Goal: Task Accomplishment & Management: Manage account settings

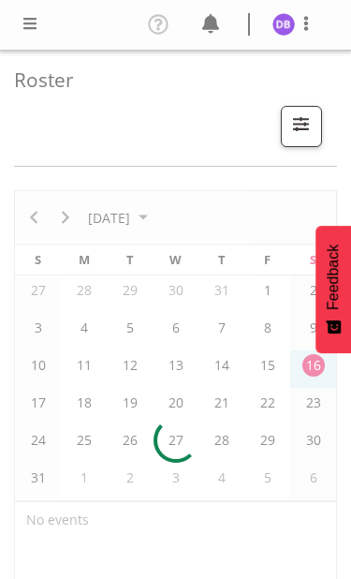
click at [22, 21] on span at bounding box center [30, 23] width 22 height 22
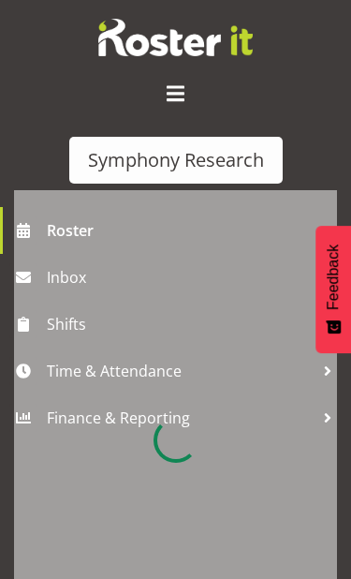
click at [106, 368] on div at bounding box center [175, 440] width 323 height 500
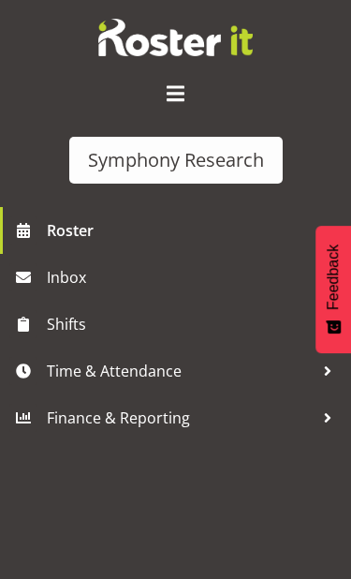
click at [121, 371] on span "Time & Attendance" at bounding box center [180, 371] width 267 height 28
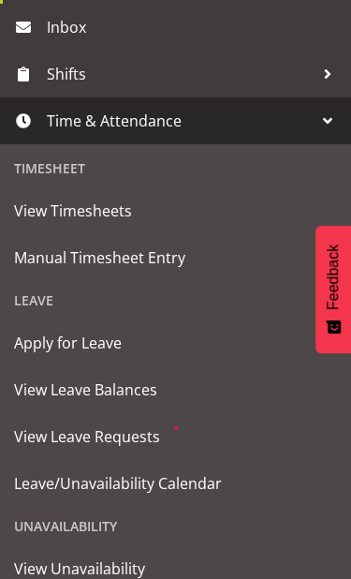
scroll to position [341, 0]
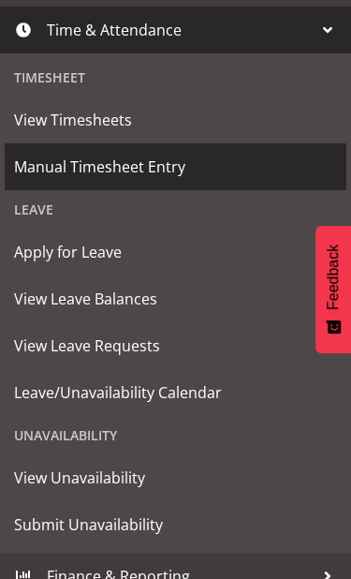
click at [120, 171] on span "Manual Timesheet Entry" at bounding box center [175, 167] width 323 height 28
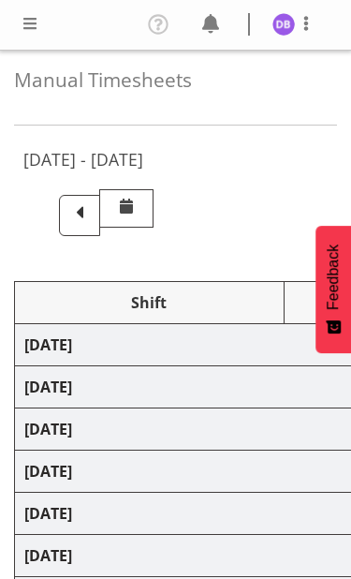
select select "26078"
select select "10458"
select select "47"
select select "48116"
select select "9636"
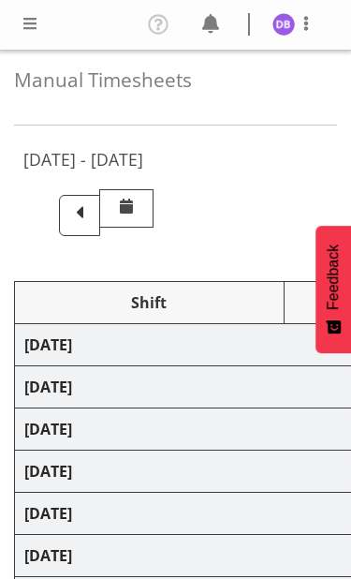
select select "48116"
select select "9636"
select select "47"
select select "32690"
select select "10239"
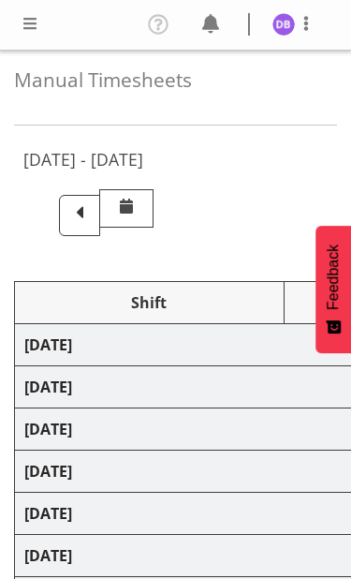
select select "47"
select select "32690"
select select "9636"
select select "47"
select select "26078"
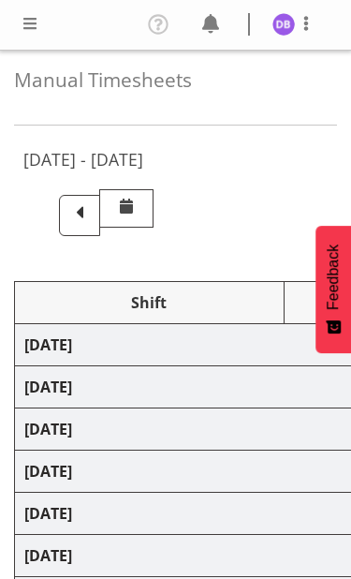
select select "10458"
select select "47"
select select "26078"
select select "9636"
select select "47"
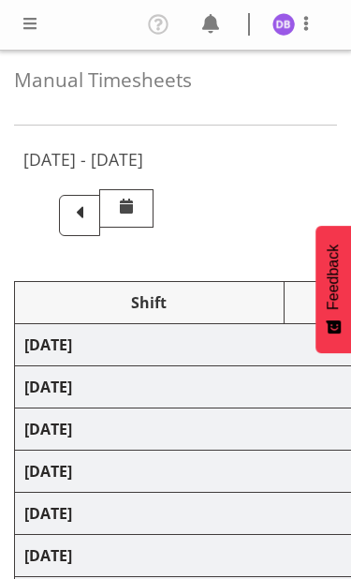
select select "26078"
select select "10458"
select select "47"
select select "26078"
select select "9636"
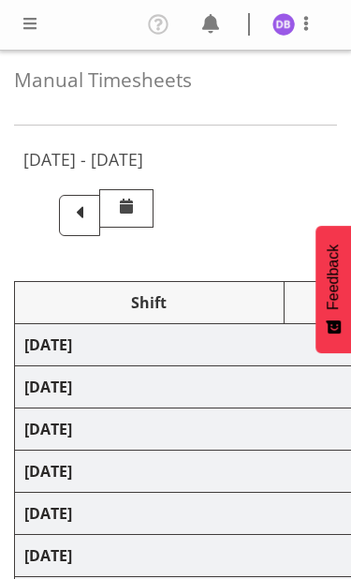
select select "26078"
select select "10458"
select select "47"
select select "48116"
select select "9636"
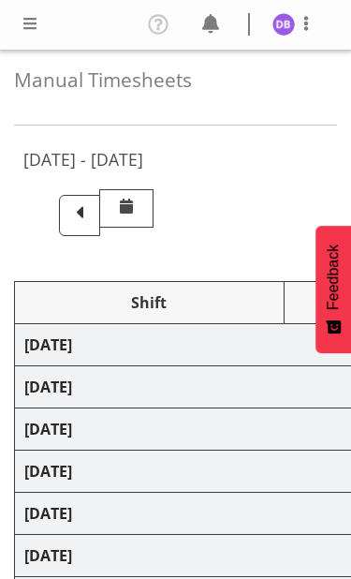
select select "47"
select select "48116"
select select "10458"
select select "47"
select select "13886"
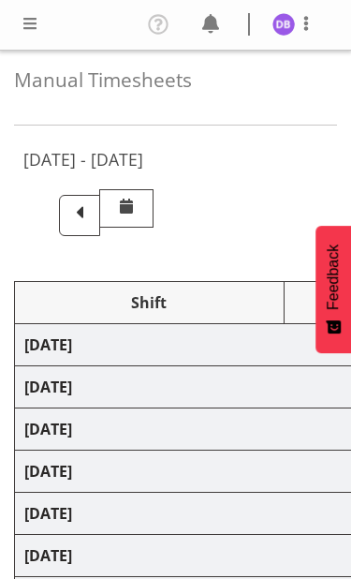
select select "10499"
select select "47"
select select "48116"
select select "10499"
select select "47"
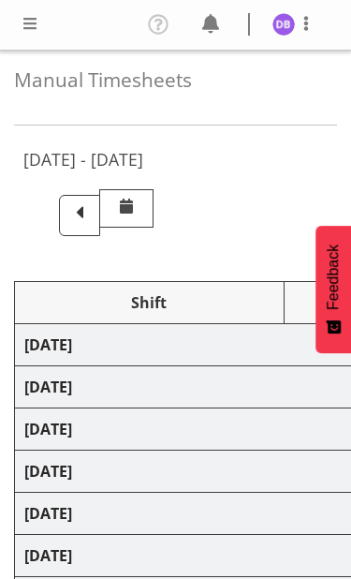
select select "26078"
select select "9636"
select select "47"
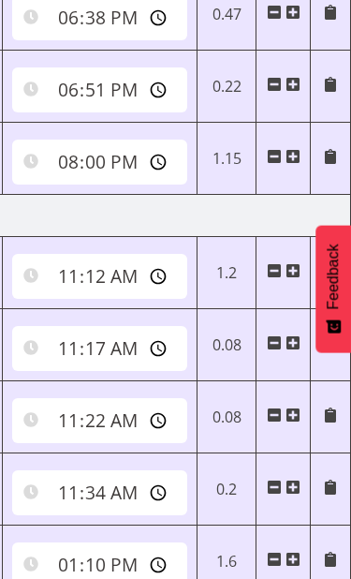
scroll to position [582, 0]
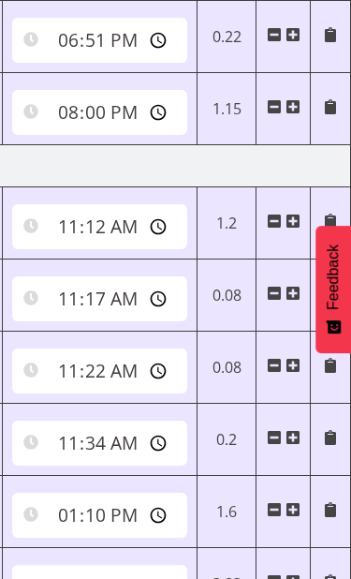
click at [113, 555] on td "20:50:00" at bounding box center [99, 584] width 195 height 72
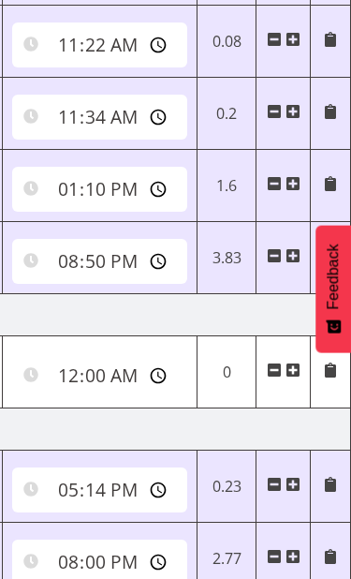
scroll to position [910, 0]
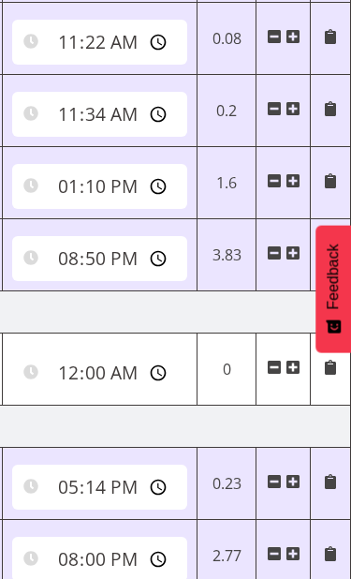
click at [79, 523] on td "20:00:00" at bounding box center [99, 557] width 195 height 72
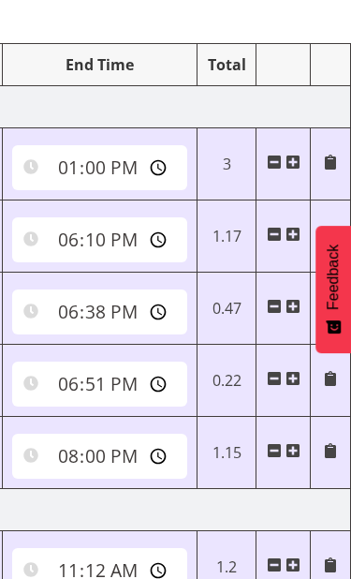
scroll to position [0, 0]
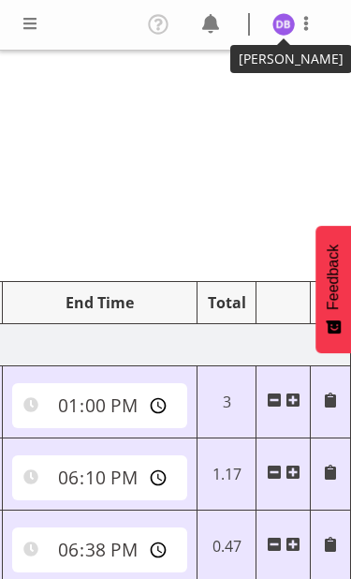
click at [280, 20] on img at bounding box center [284, 24] width 22 height 22
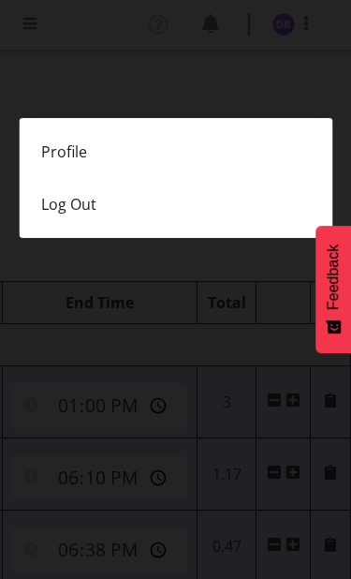
click at [71, 201] on link "Log Out" at bounding box center [176, 204] width 314 height 52
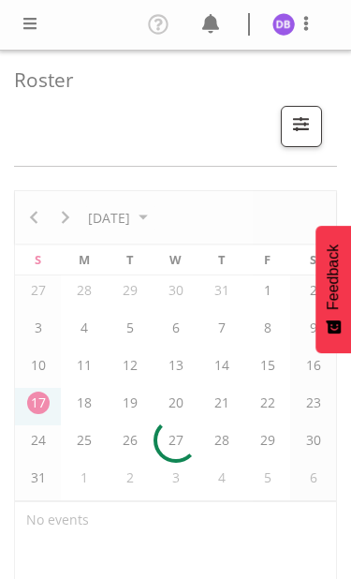
click at [23, 23] on span at bounding box center [30, 23] width 22 height 22
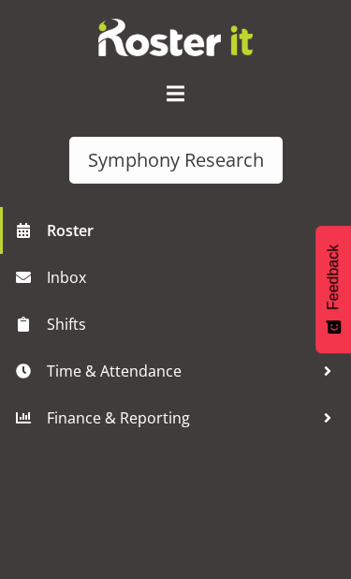
click at [100, 375] on span "Time & Attendance" at bounding box center [180, 371] width 267 height 28
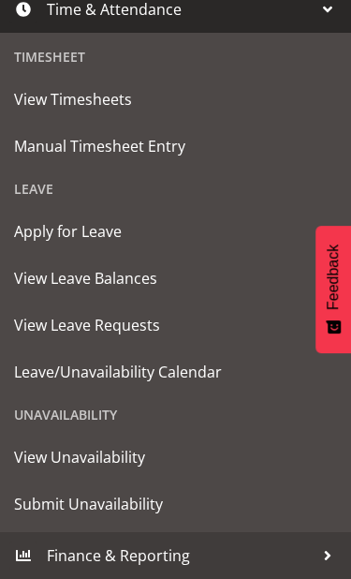
scroll to position [362, 0]
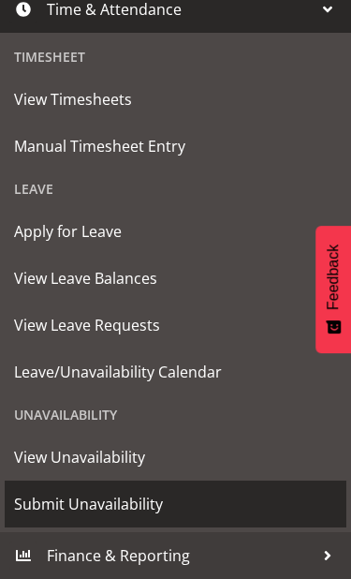
click at [87, 509] on span "Submit Unavailability" at bounding box center [175, 504] width 323 height 28
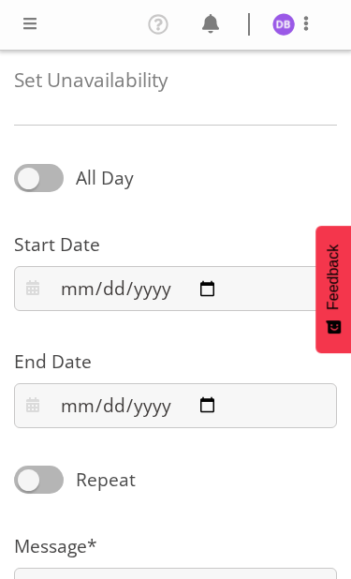
click at [19, 25] on span at bounding box center [30, 23] width 22 height 22
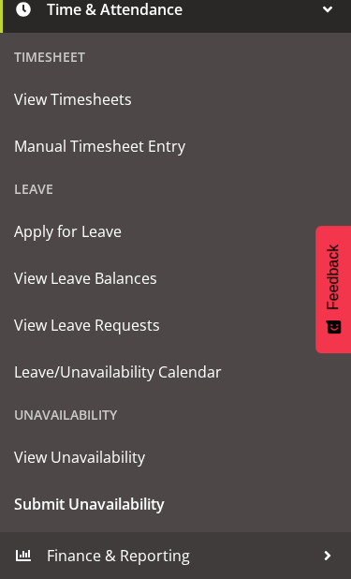
scroll to position [362, 0]
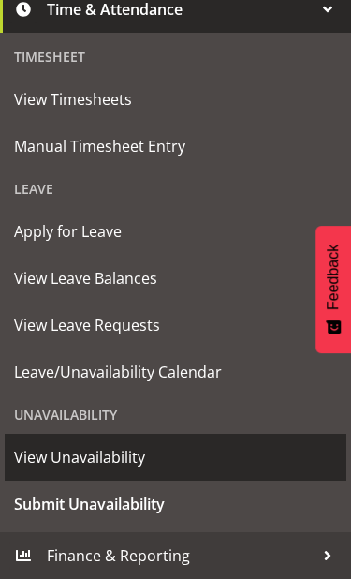
click at [66, 457] on span "View Unavailability" at bounding box center [175, 457] width 323 height 28
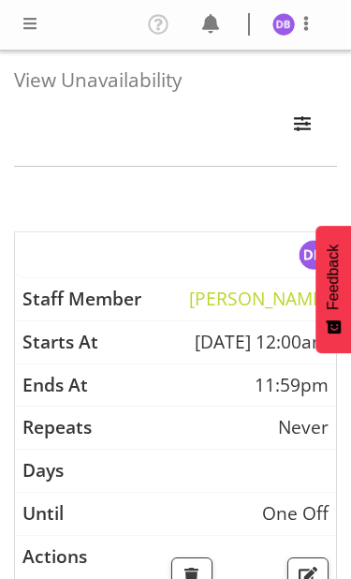
click at [19, 25] on span at bounding box center [30, 23] width 22 height 22
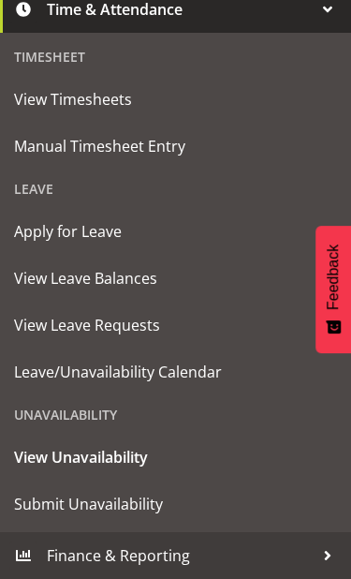
scroll to position [362, 0]
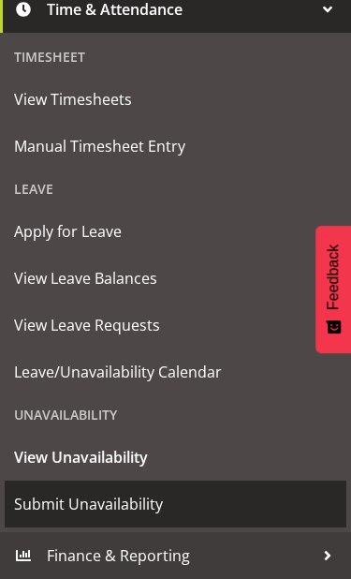
click at [70, 505] on span "Submit Unavailability" at bounding box center [175, 504] width 323 height 28
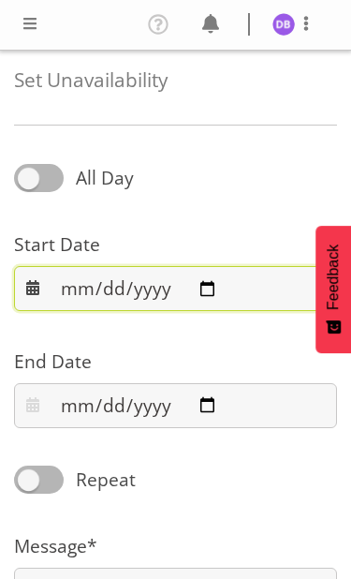
click at [186, 291] on input "2025-08-17" at bounding box center [175, 288] width 323 height 45
type input "2025-08-27"
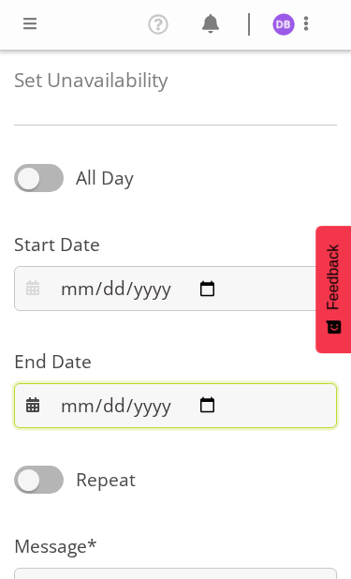
click at [166, 406] on input "2025-08-17" at bounding box center [175, 405] width 323 height 45
type input "2025-08-27"
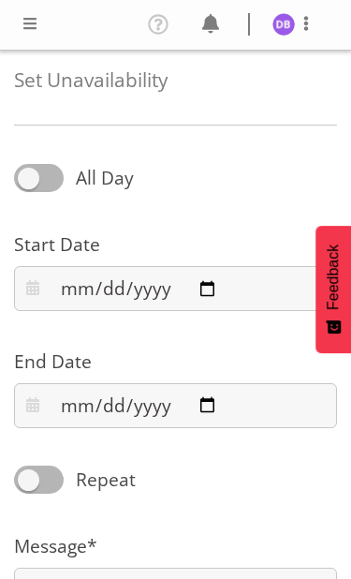
click at [36, 165] on span at bounding box center [39, 178] width 50 height 28
click at [26, 172] on input "All Day" at bounding box center [20, 178] width 12 height 12
checkbox input "true"
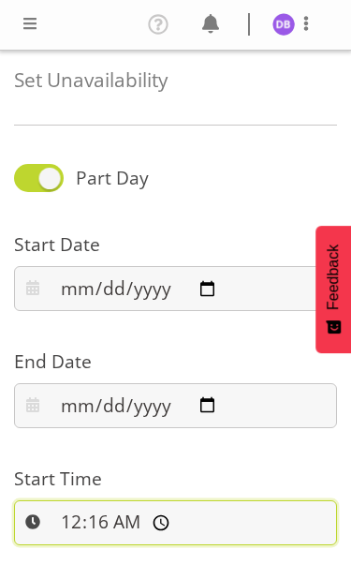
click at [195, 521] on input "00:16:00" at bounding box center [175, 522] width 323 height 45
type input "00:00:00"
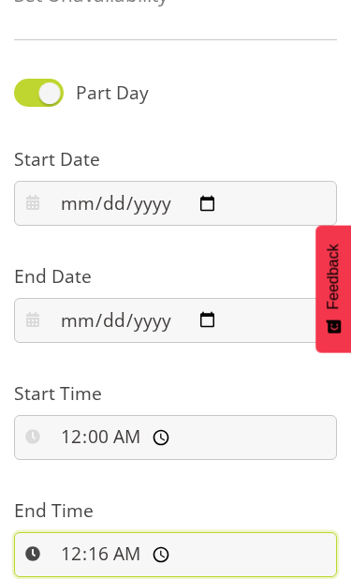
click at [179, 553] on input "00:16:00" at bounding box center [175, 555] width 323 height 45
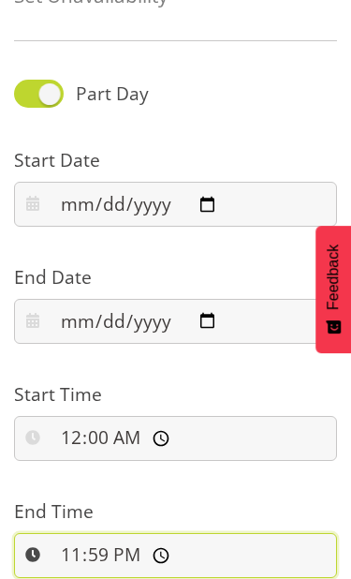
type input "23:59:00"
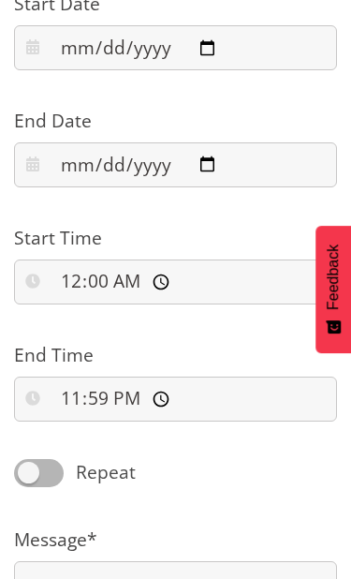
scroll to position [250, 0]
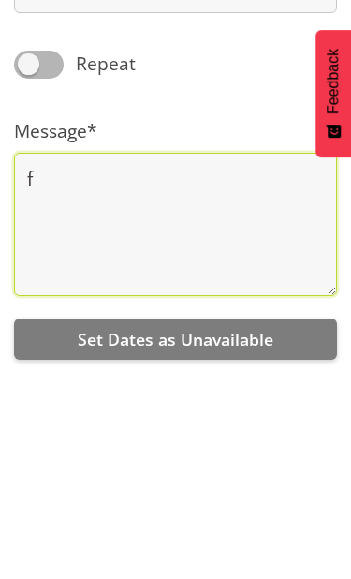
type textarea "f"
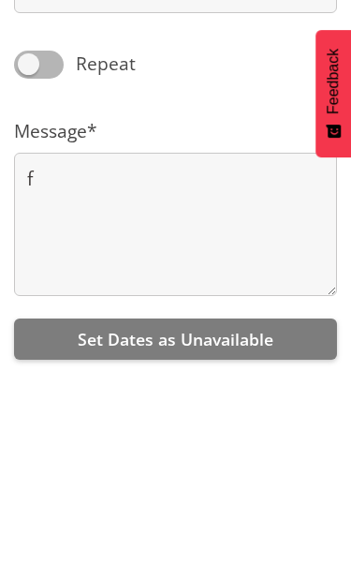
click at [157, 524] on span "Set Dates as Unavailable" at bounding box center [176, 535] width 196 height 22
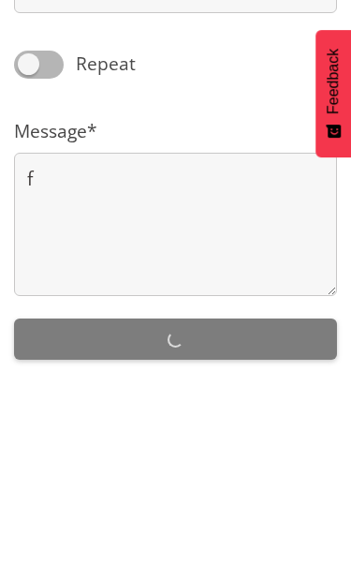
scroll to position [335, 0]
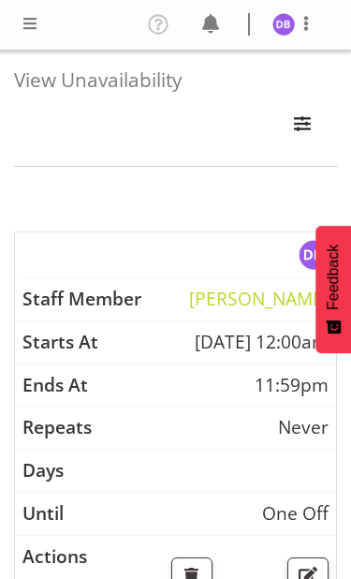
click at [21, 21] on span at bounding box center [30, 23] width 22 height 22
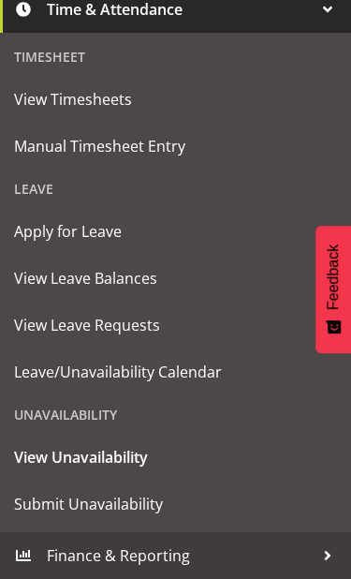
scroll to position [362, 0]
click at [86, 505] on span "Submit Unavailability" at bounding box center [175, 504] width 323 height 28
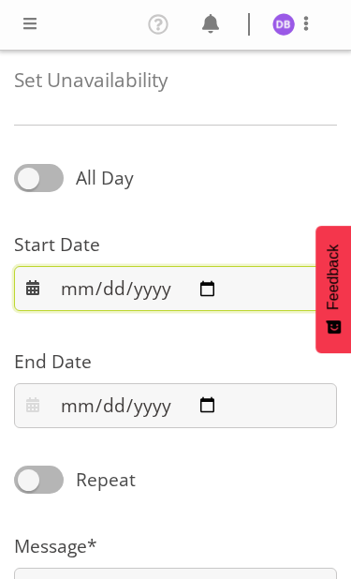
click at [171, 274] on input "2025-08-17" at bounding box center [175, 288] width 323 height 45
type input "2025-08-31"
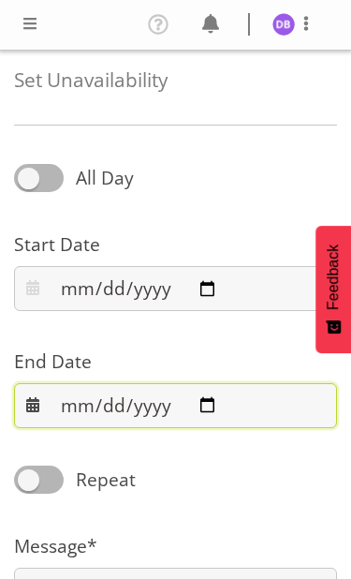
click at [182, 399] on input "2025-08-17" at bounding box center [175, 405] width 323 height 45
type input "2025-08-31"
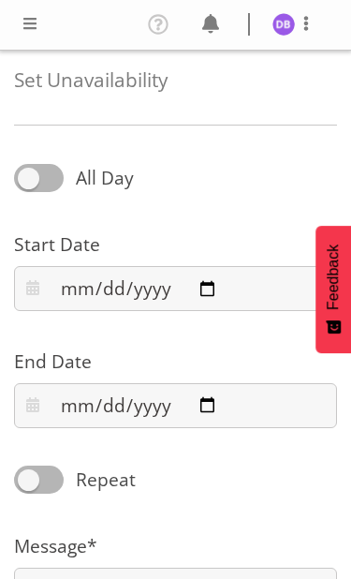
click at [37, 186] on span at bounding box center [39, 178] width 50 height 28
click at [26, 185] on input "All Day" at bounding box center [20, 178] width 12 height 12
checkbox input "true"
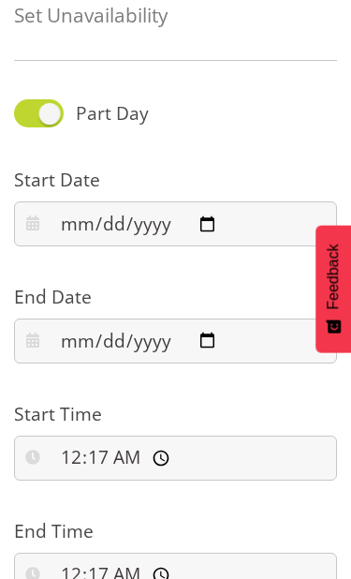
scroll to position [61, 0]
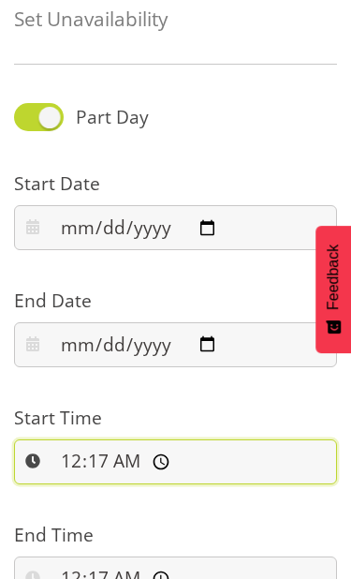
click at [193, 474] on input "00:17:00" at bounding box center [175, 462] width 323 height 45
type input "00:00:00"
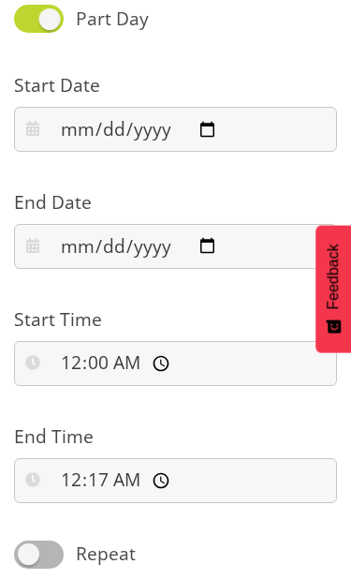
scroll to position [159, 0]
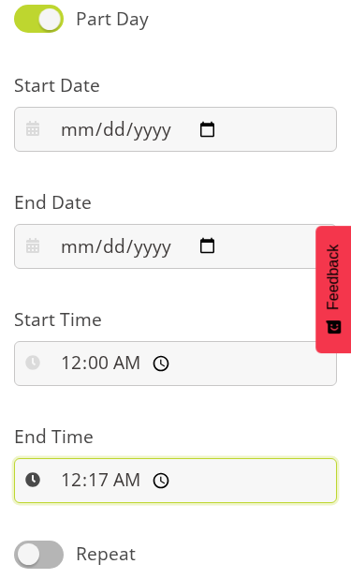
click at [186, 490] on input "00:17:00" at bounding box center [175, 480] width 323 height 45
type input "11:59:00"
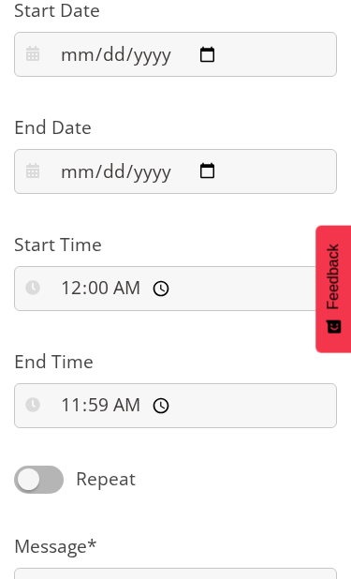
scroll to position [234, 0]
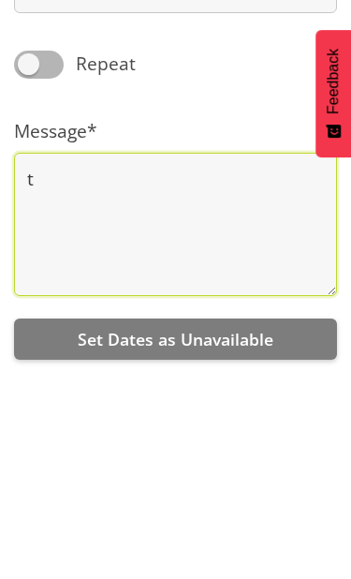
type textarea "t"
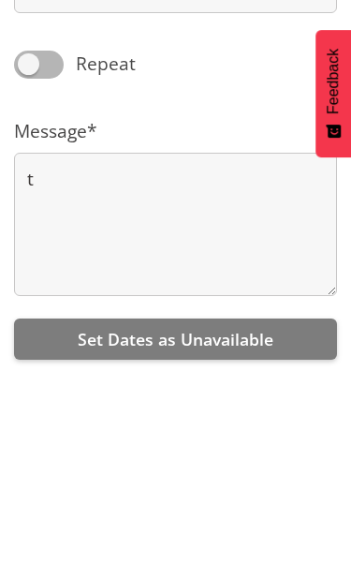
click at [134, 524] on span "Set Dates as Unavailable" at bounding box center [176, 535] width 196 height 22
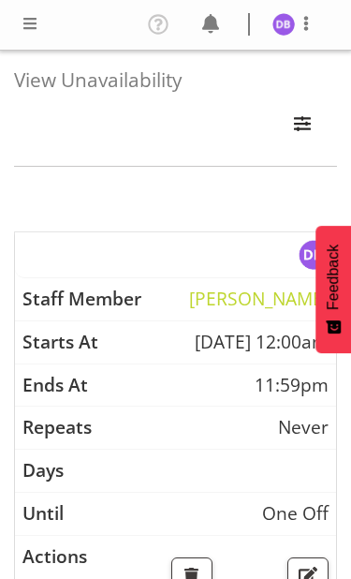
click at [24, 24] on span at bounding box center [30, 23] width 22 height 22
